Goal: Information Seeking & Learning: Find specific fact

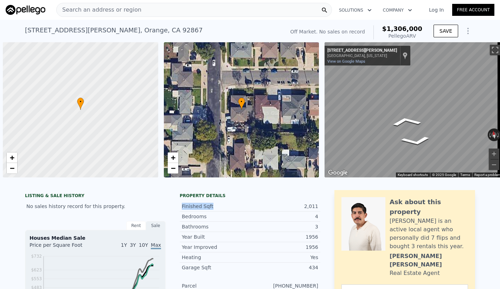
scroll to position [0, 3]
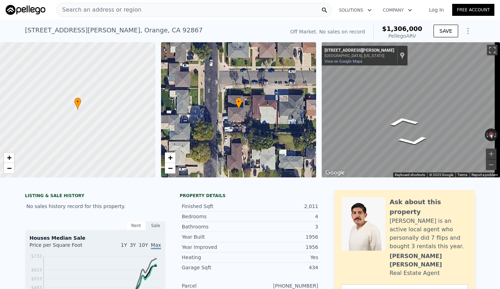
click at [141, 8] on div "Search an address or region" at bounding box center [194, 10] width 276 height 14
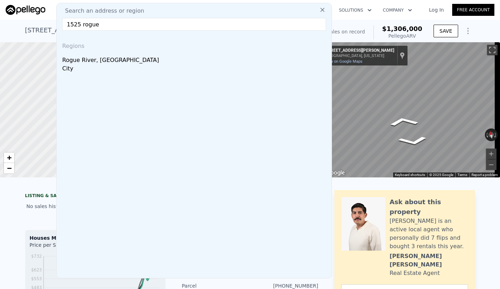
type input "1525 rogue s"
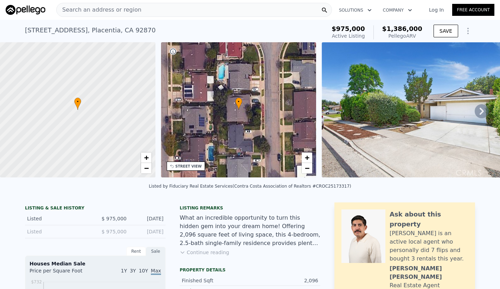
drag, startPoint x: 386, startPoint y: 26, endPoint x: 425, endPoint y: 37, distance: 40.2
click at [425, 37] on div "$975,000 Active Listing $1,386,000 Pellego ARV SAVE" at bounding box center [402, 33] width 146 height 20
click at [419, 38] on div "Pellego ARV" at bounding box center [402, 35] width 40 height 7
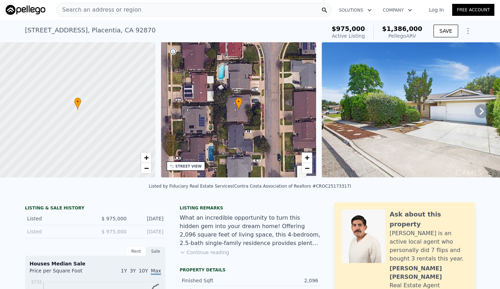
click at [409, 30] on span "$1,386,000" at bounding box center [402, 28] width 40 height 7
click at [407, 40] on div "$975,000 Active Listing $1,386,000 Pellego ARV" at bounding box center [377, 33] width 96 height 20
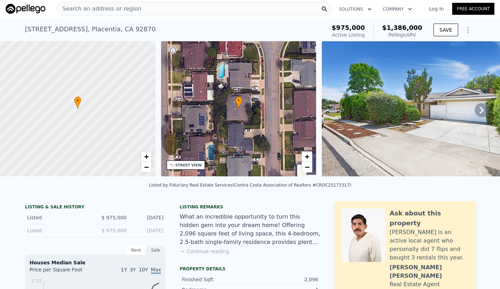
scroll to position [1, 0]
